Goal: Information Seeking & Learning: Learn about a topic

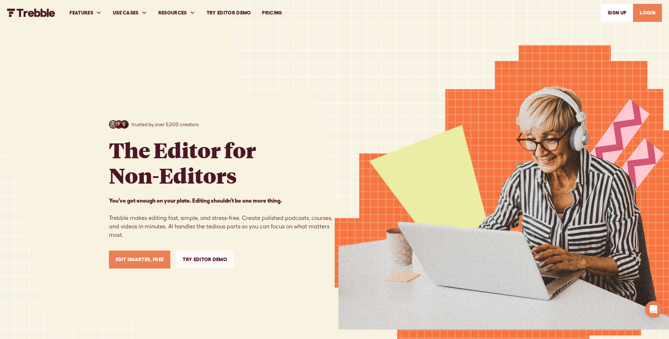
click at [270, 12] on link "PRICING" at bounding box center [272, 13] width 31 height 24
